Goal: Task Accomplishment & Management: Complete application form

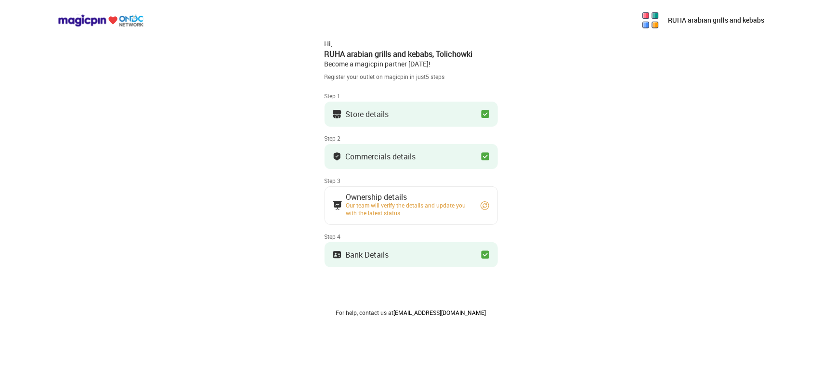
click at [410, 193] on button "Ownership details Our team will verify the details and update you with the late…" at bounding box center [411, 205] width 173 height 39
click at [393, 263] on button "Bank Details" at bounding box center [411, 254] width 173 height 25
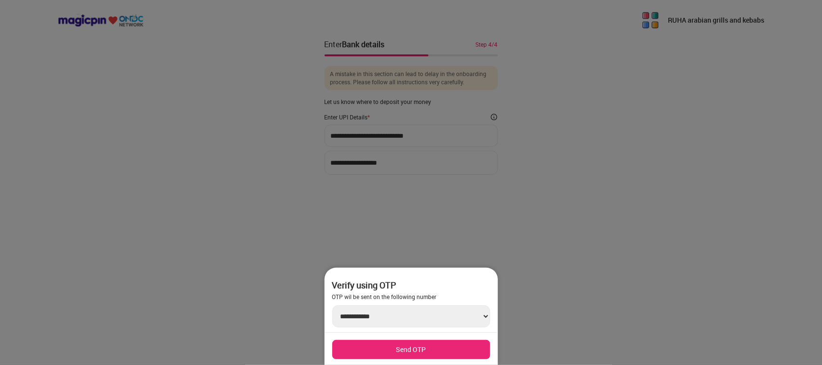
click at [532, 164] on div at bounding box center [411, 182] width 822 height 365
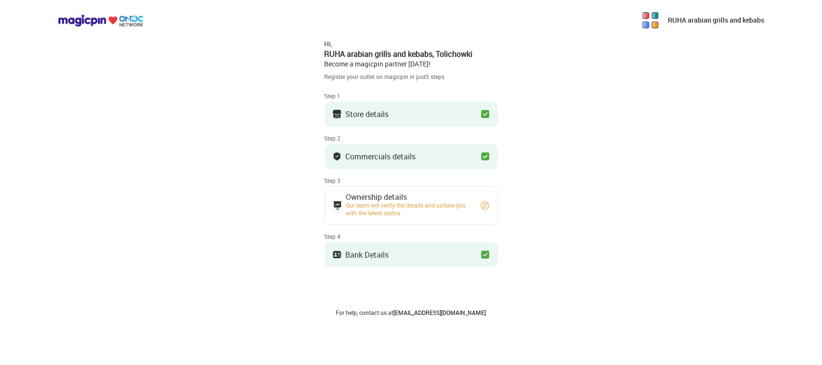
click at [425, 157] on button "Commercials details" at bounding box center [411, 156] width 173 height 25
click at [432, 196] on div "Ownership details" at bounding box center [408, 197] width 125 height 5
